Goal: Information Seeking & Learning: Learn about a topic

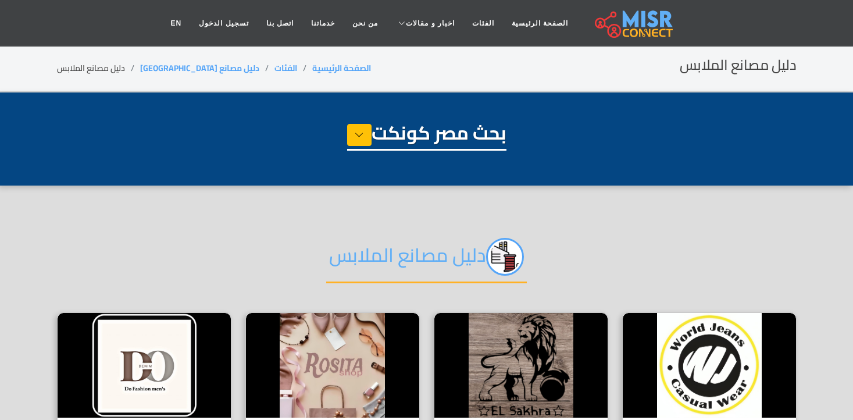
select select "**********"
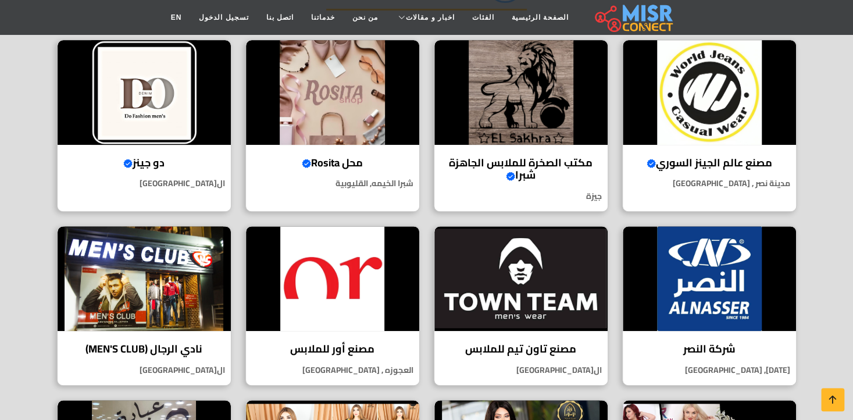
scroll to position [291, 0]
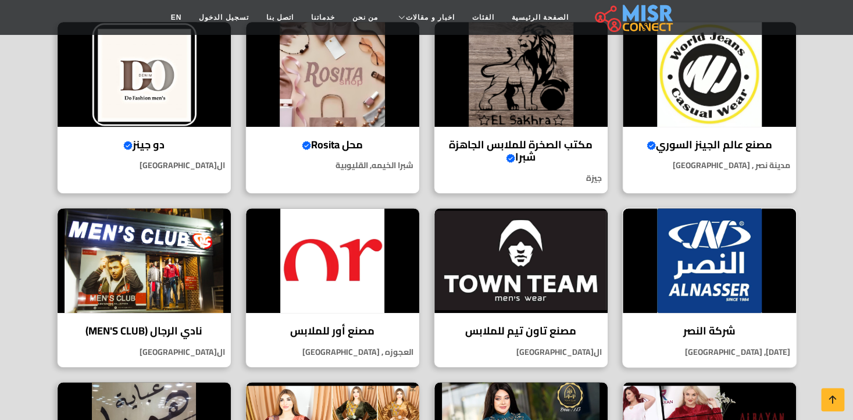
click at [695, 265] on img at bounding box center [709, 260] width 173 height 105
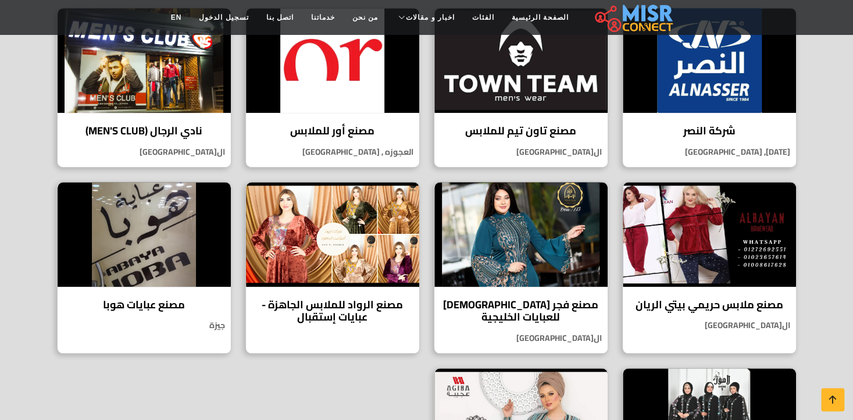
scroll to position [523, 0]
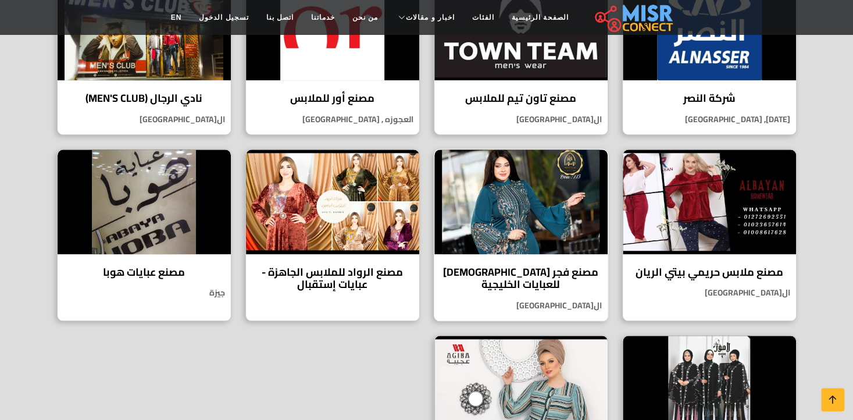
click at [520, 203] on img at bounding box center [520, 201] width 173 height 105
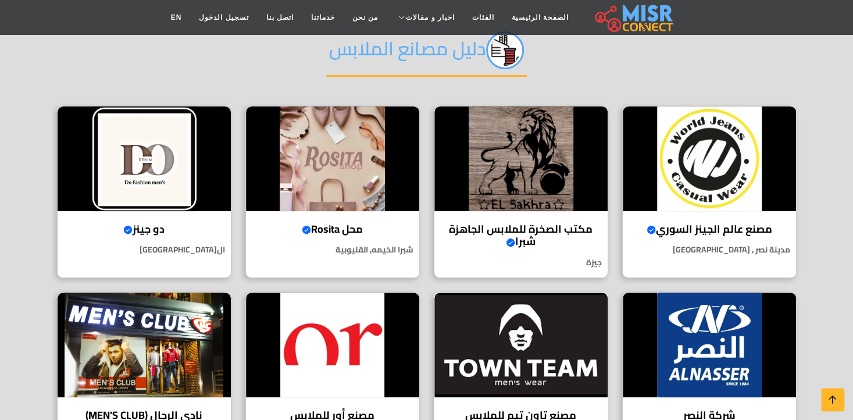
scroll to position [233, 0]
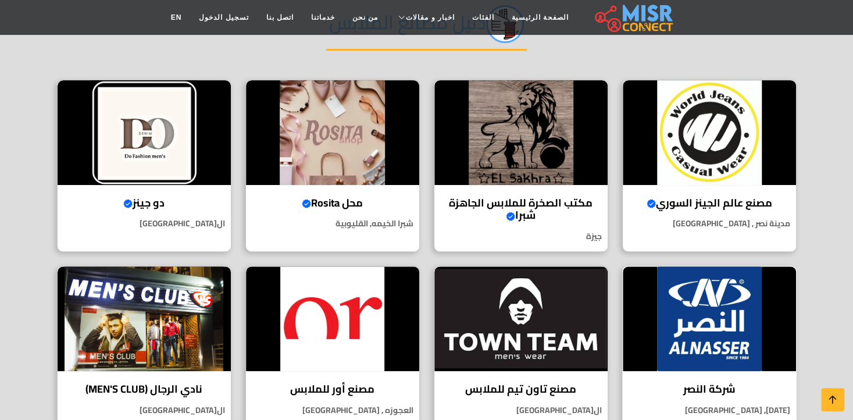
click at [737, 313] on img at bounding box center [709, 318] width 173 height 105
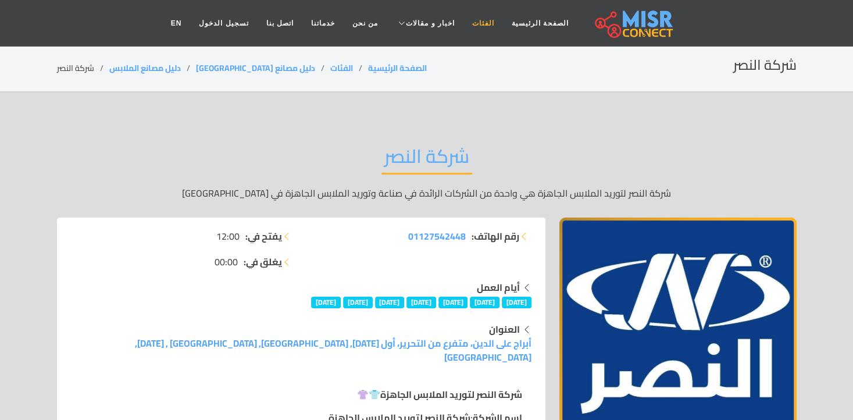
click at [473, 26] on link "الفئات" at bounding box center [483, 23] width 40 height 22
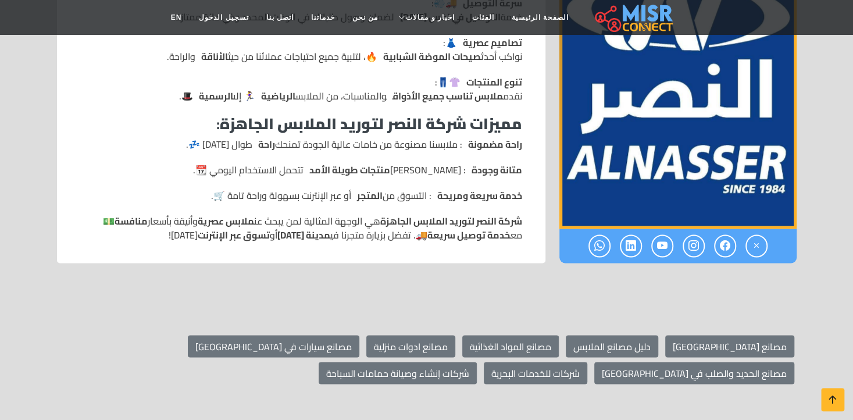
scroll to position [988, 0]
click at [695, 235] on icon at bounding box center [693, 244] width 10 height 19
click at [630, 235] on icon at bounding box center [631, 244] width 10 height 19
click at [660, 235] on icon at bounding box center [662, 244] width 10 height 19
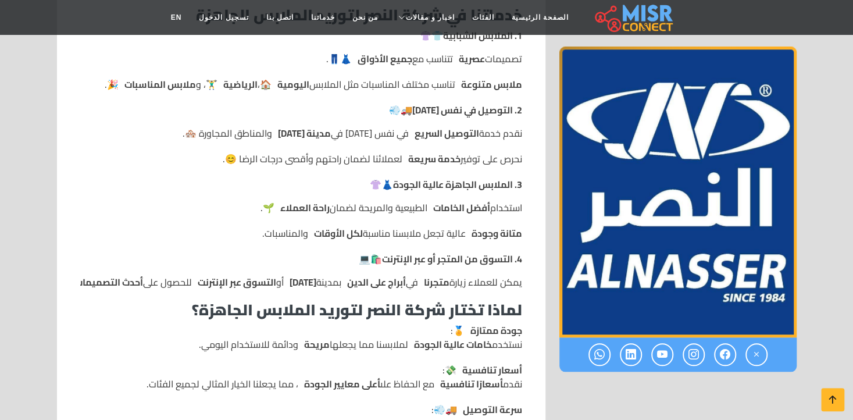
scroll to position [872, 0]
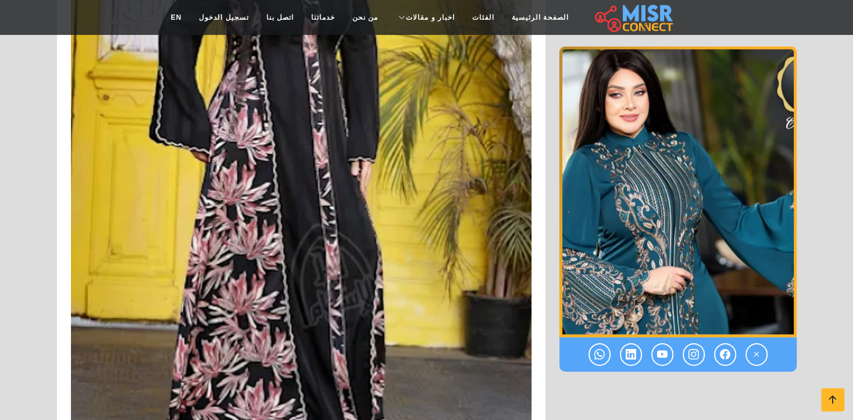
scroll to position [2035, 0]
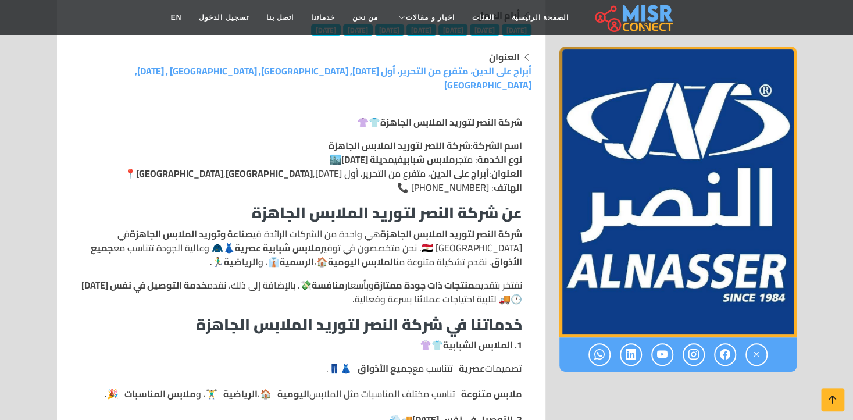
scroll to position [291, 0]
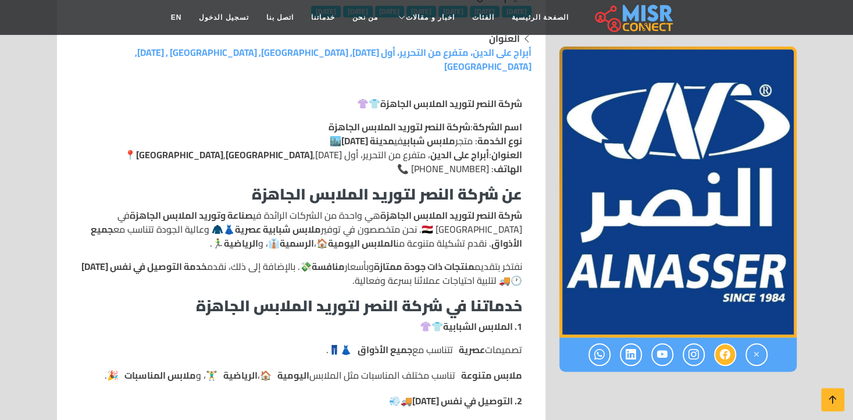
click at [724, 353] on icon at bounding box center [725, 354] width 10 height 19
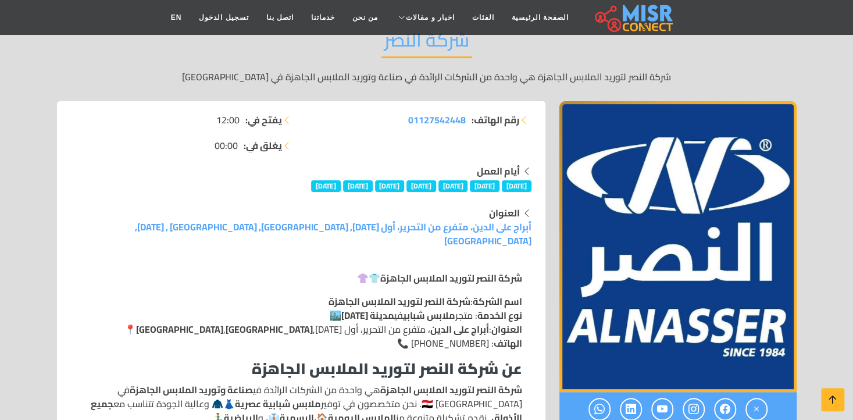
scroll to position [0, 0]
